Goal: Task Accomplishment & Management: Manage account settings

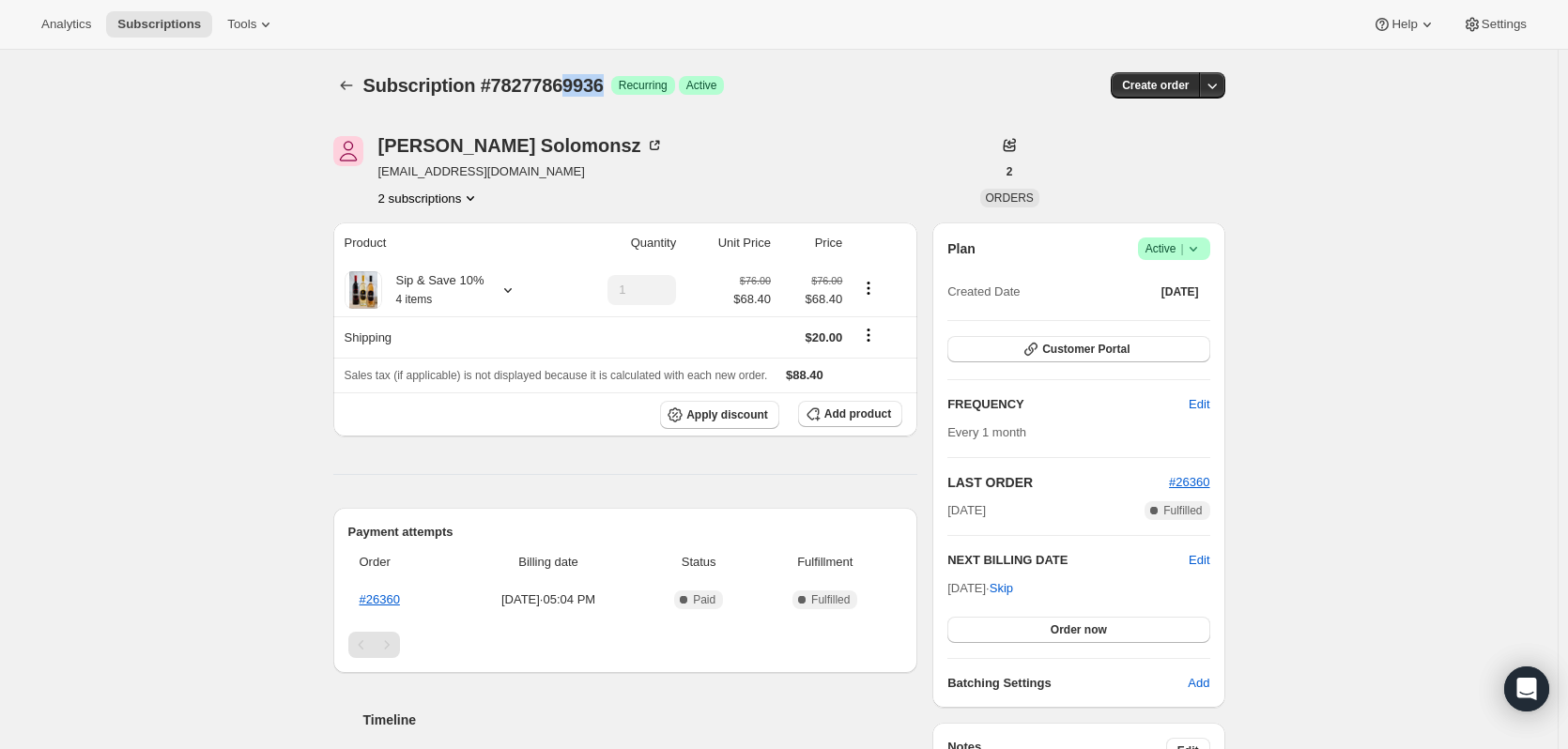
drag, startPoint x: 568, startPoint y: 95, endPoint x: 604, endPoint y: 108, distance: 38.3
click at [606, 108] on div "Subscription #78277869936. This page is ready Subscription #78277869936 Success…" at bounding box center [779, 85] width 892 height 72
click at [506, 289] on icon at bounding box center [508, 290] width 8 height 5
click at [356, 87] on icon "Subscriptions" at bounding box center [346, 85] width 19 height 19
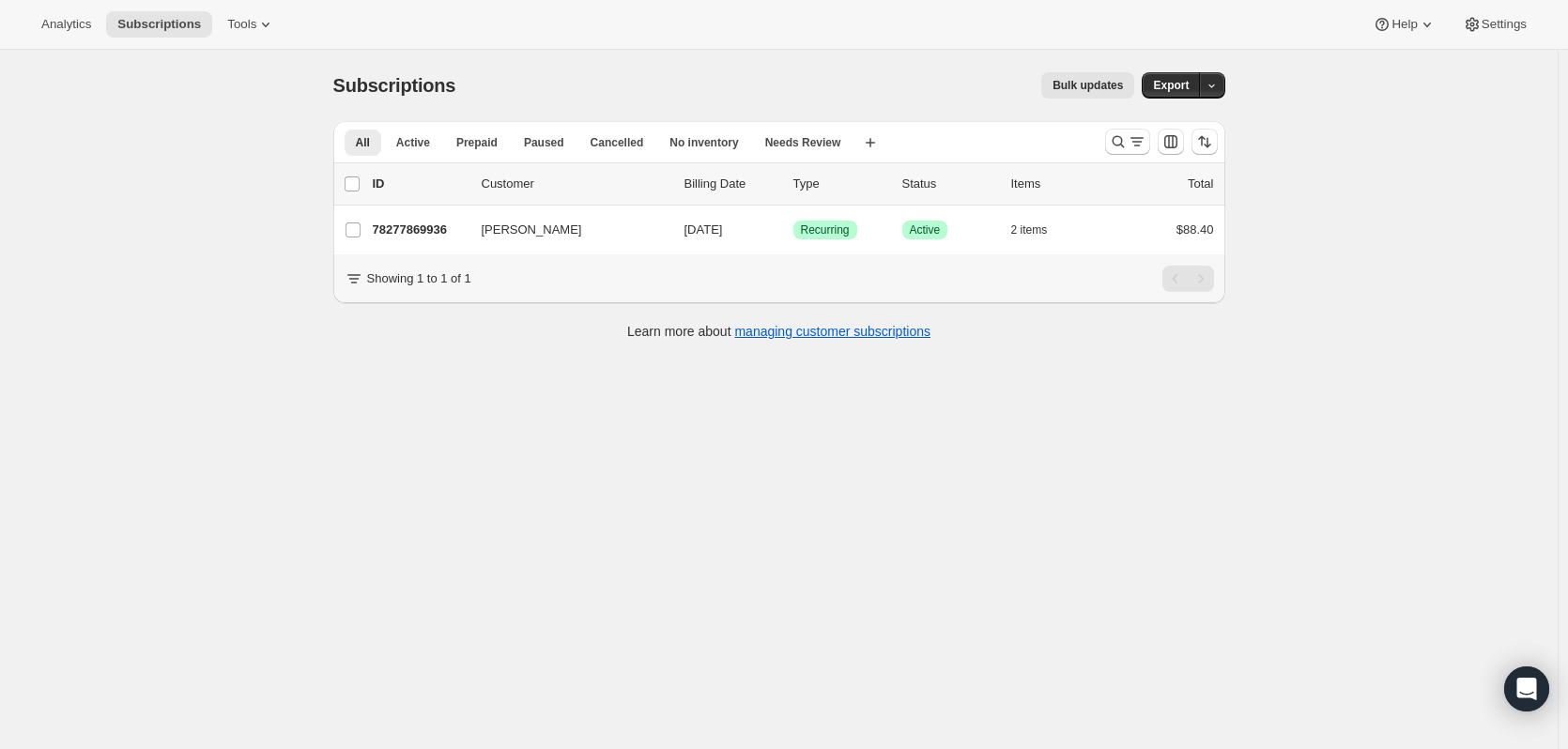
click at [1116, 137] on icon "Search and filter results" at bounding box center [1118, 142] width 19 height 19
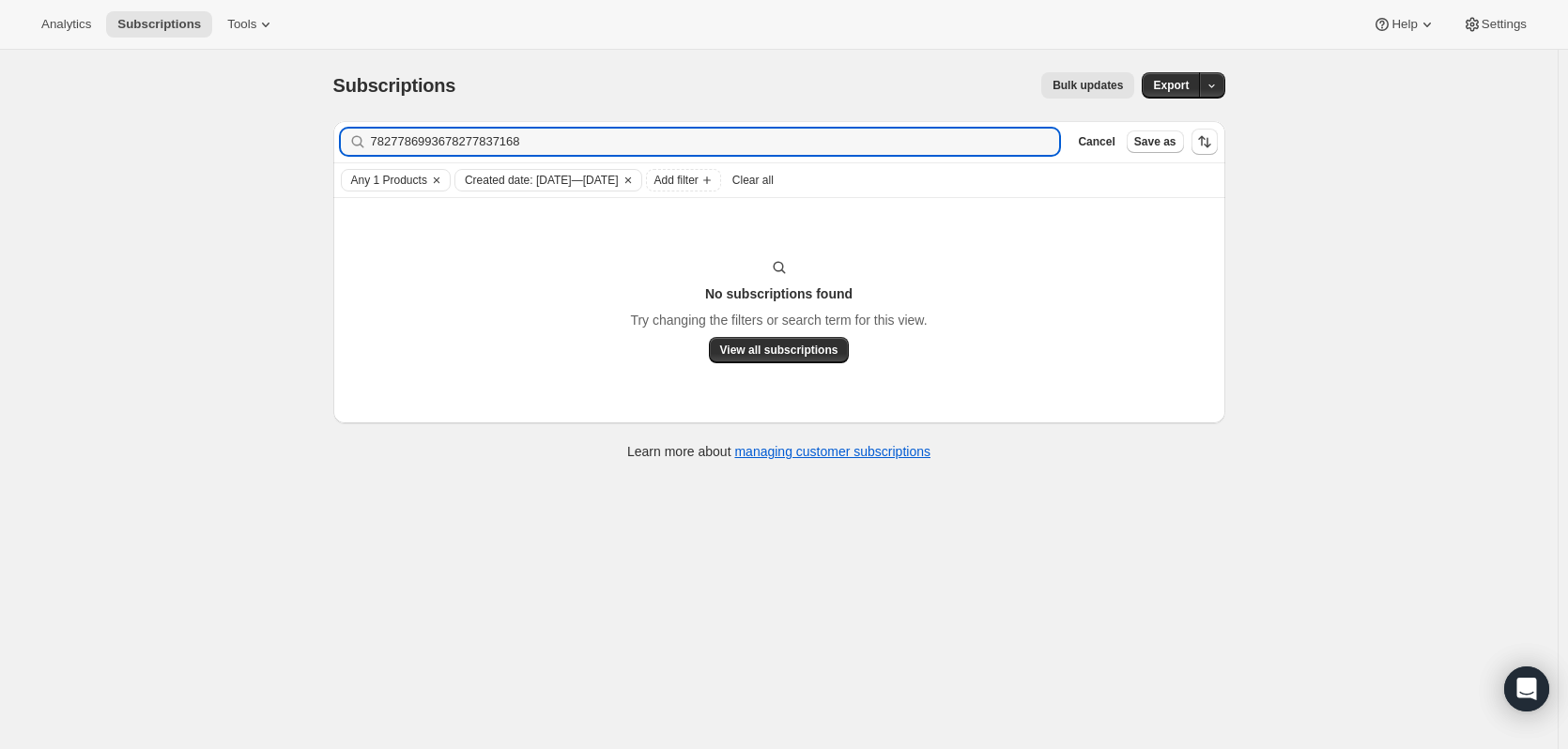
drag, startPoint x: 648, startPoint y: 144, endPoint x: 79, endPoint y: 153, distance: 569.1
click at [79, 155] on div "Subscriptions. This page is ready Subscriptions Bulk updates More actions Bulk …" at bounding box center [779, 424] width 1557 height 749
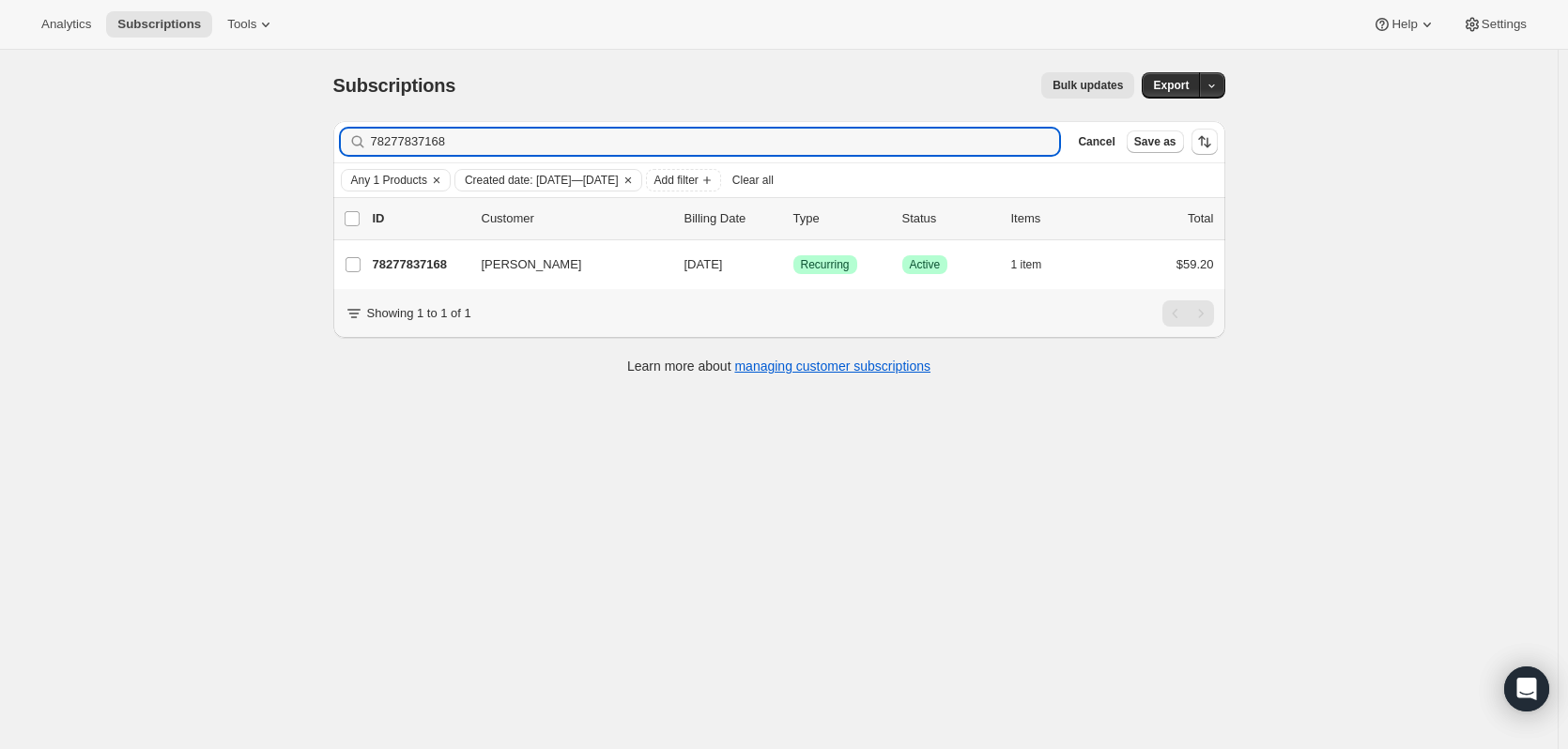
type input "78277837168"
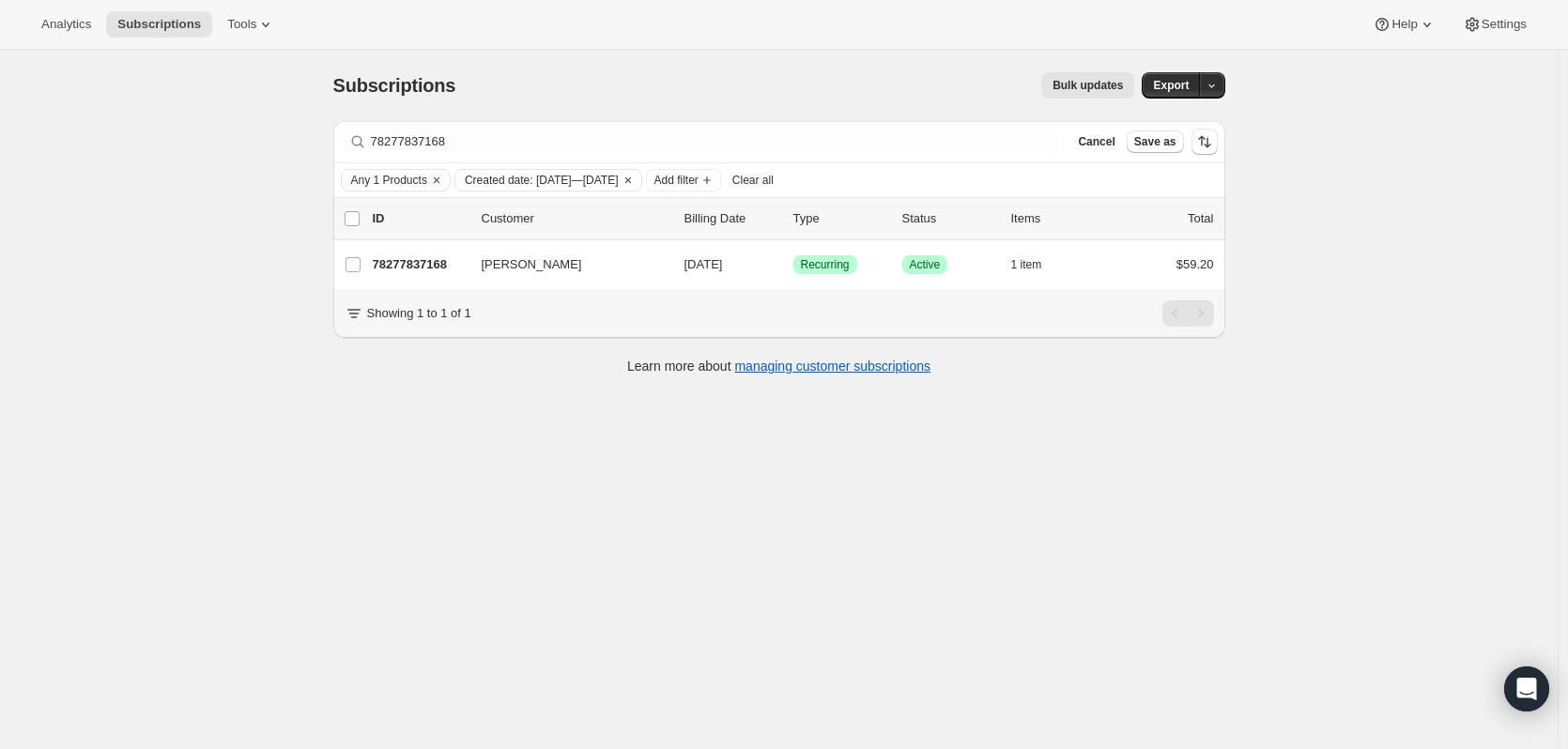
click at [407, 267] on p "78277837168" at bounding box center [420, 265] width 94 height 19
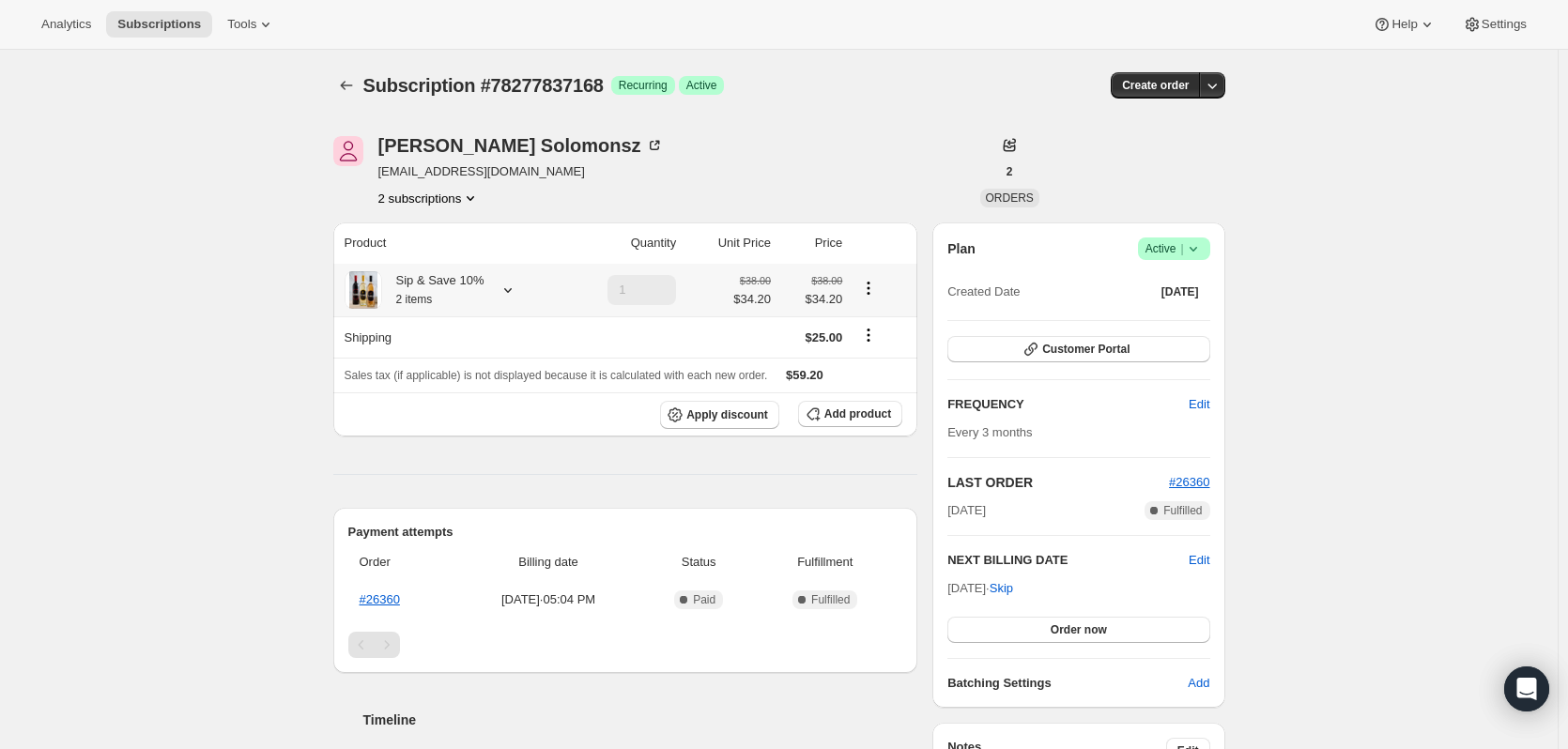
click at [509, 284] on icon at bounding box center [508, 290] width 19 height 19
click at [439, 369] on td "Table California Red Wine." at bounding box center [426, 356] width 163 height 34
click at [512, 290] on icon at bounding box center [508, 290] width 8 height 5
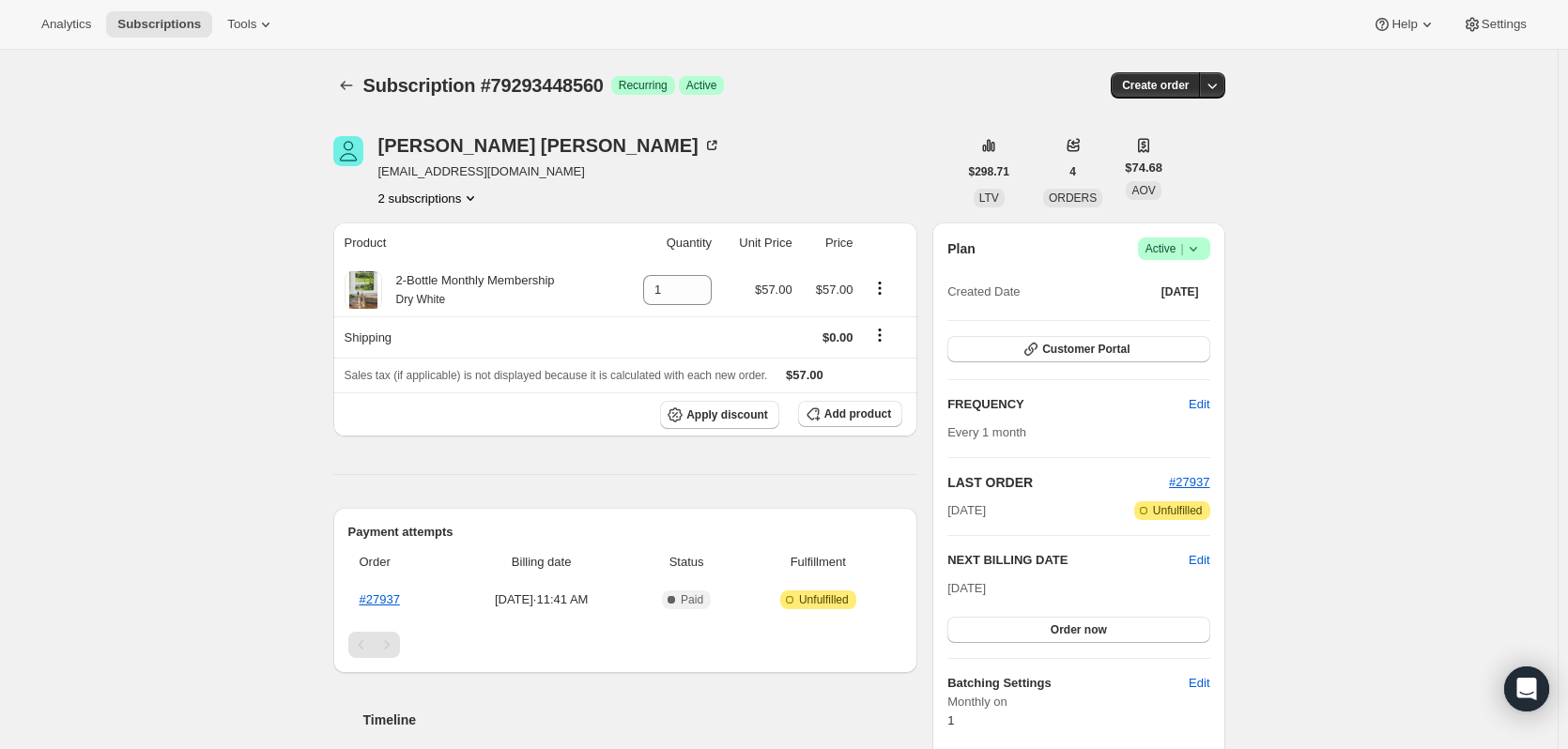
drag, startPoint x: 1359, startPoint y: 331, endPoint x: 1402, endPoint y: 326, distance: 43.3
